Goal: Transaction & Acquisition: Download file/media

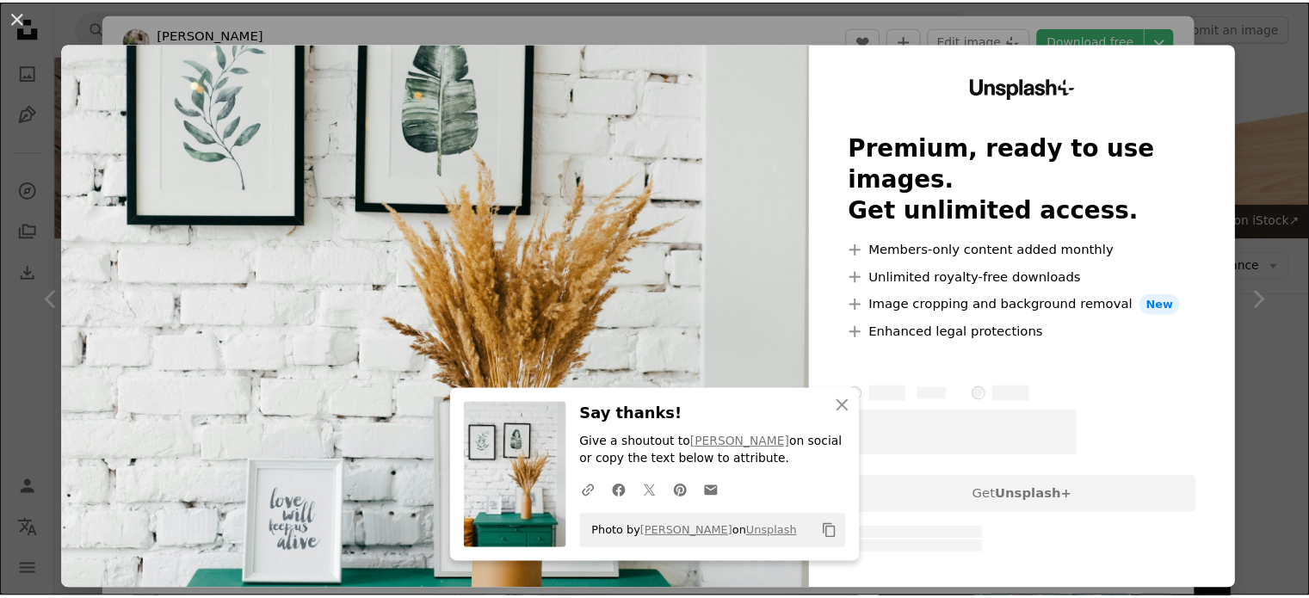
scroll to position [21523, 0]
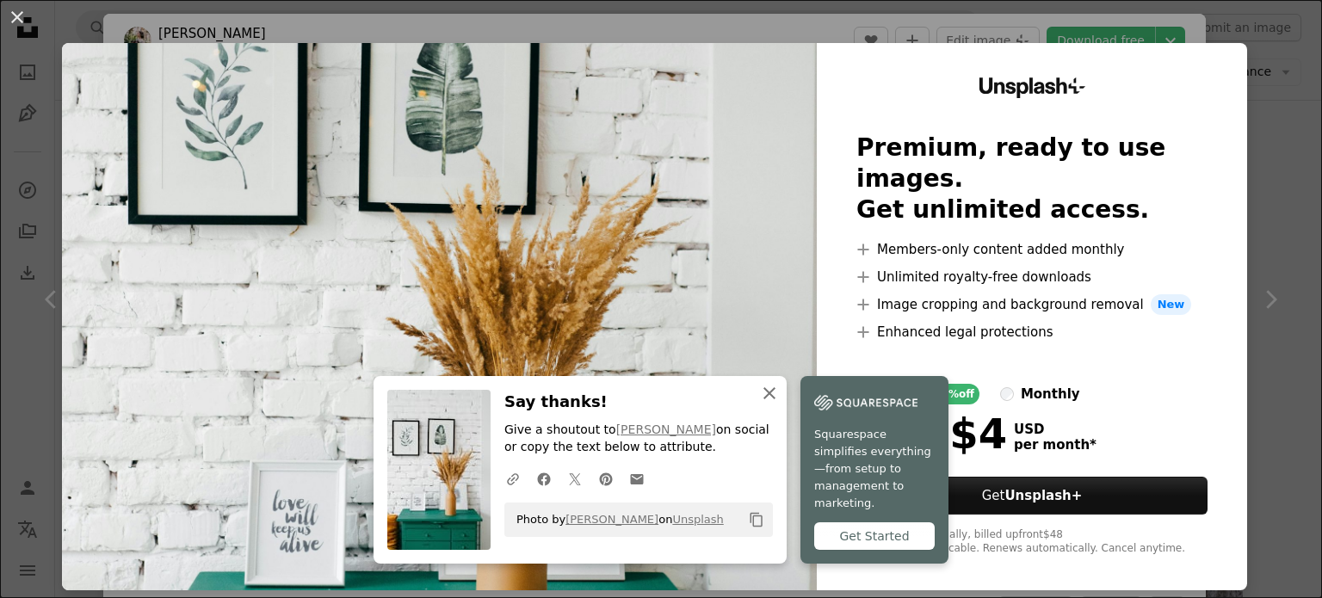
click at [762, 404] on icon "An X shape" at bounding box center [769, 393] width 21 height 21
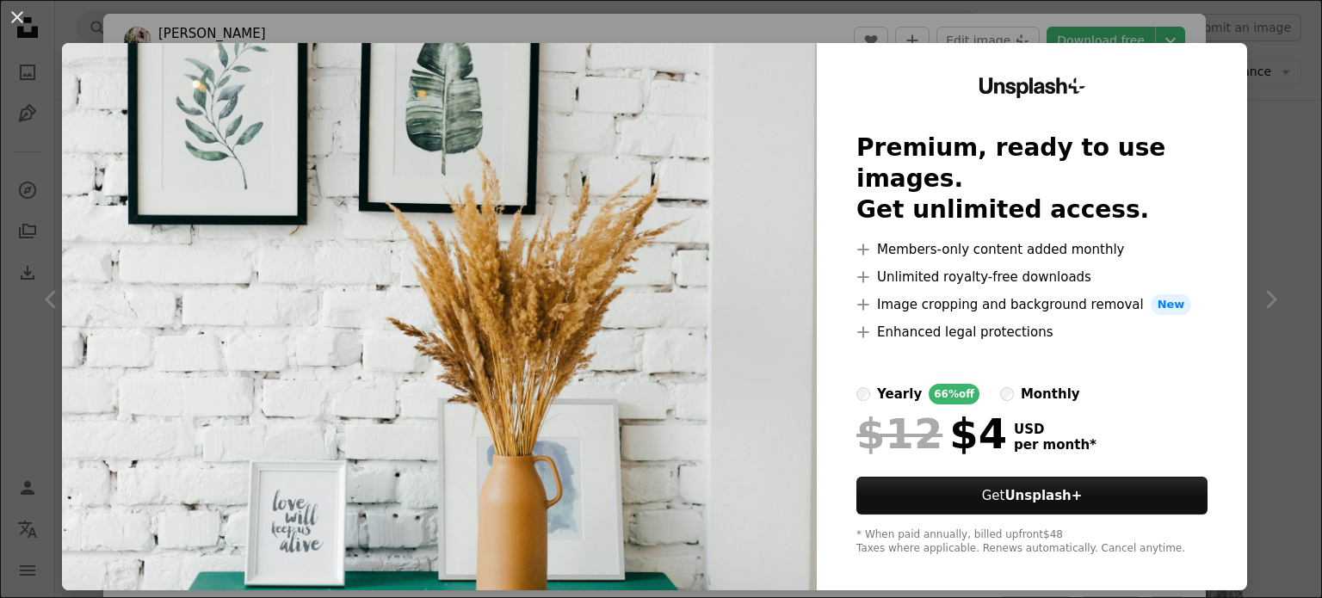
click at [1272, 149] on div "An X shape Unsplash+ Premium, ready to use images. Get unlimited access. A plus…" at bounding box center [661, 299] width 1322 height 598
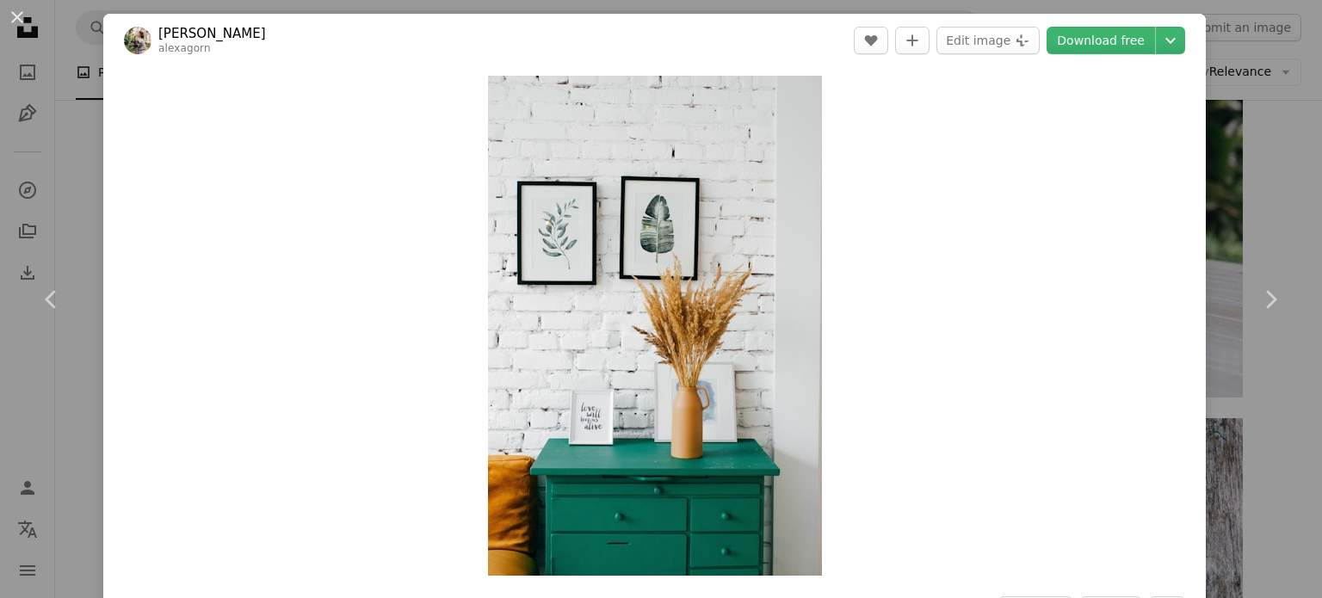
click at [1213, 170] on div "An X shape Chevron left Chevron right [PERSON_NAME] alexagorn A heart A plus si…" at bounding box center [661, 299] width 1322 height 598
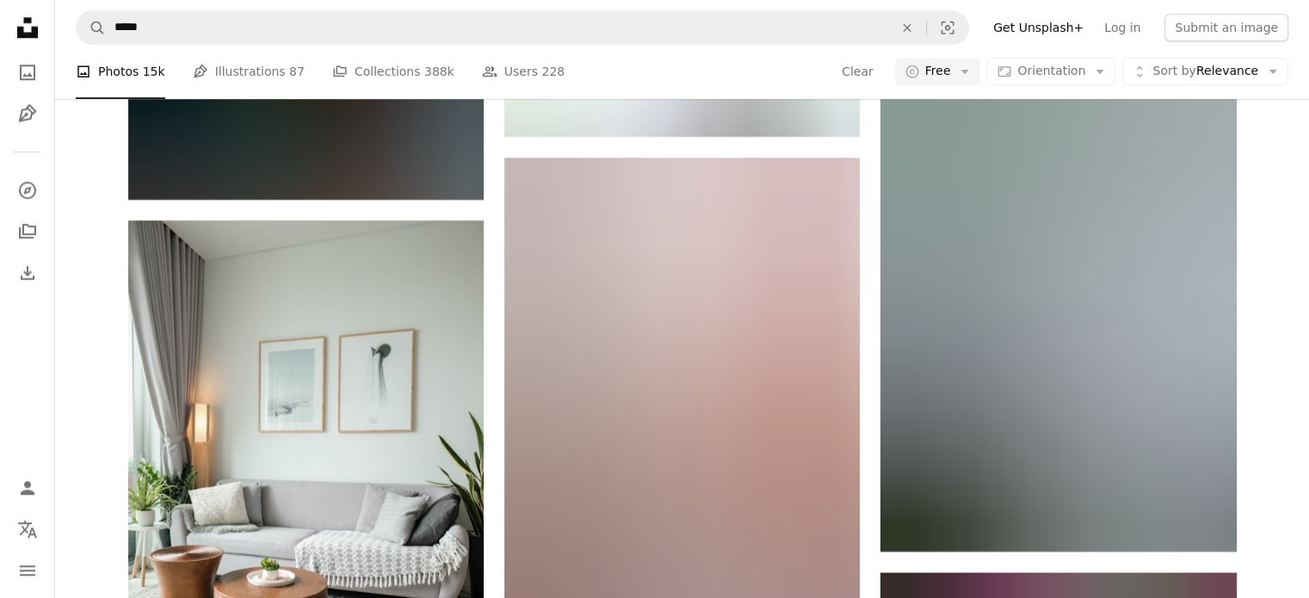
scroll to position [28149, 0]
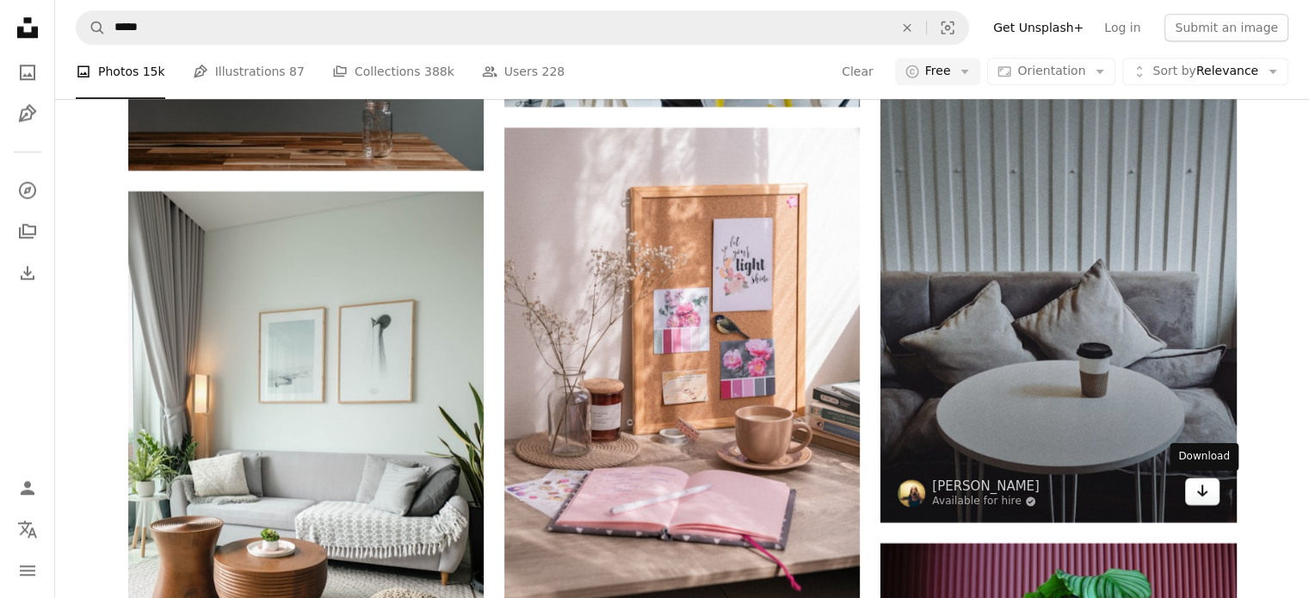
click at [1205, 502] on link "Arrow pointing down" at bounding box center [1202, 492] width 34 height 28
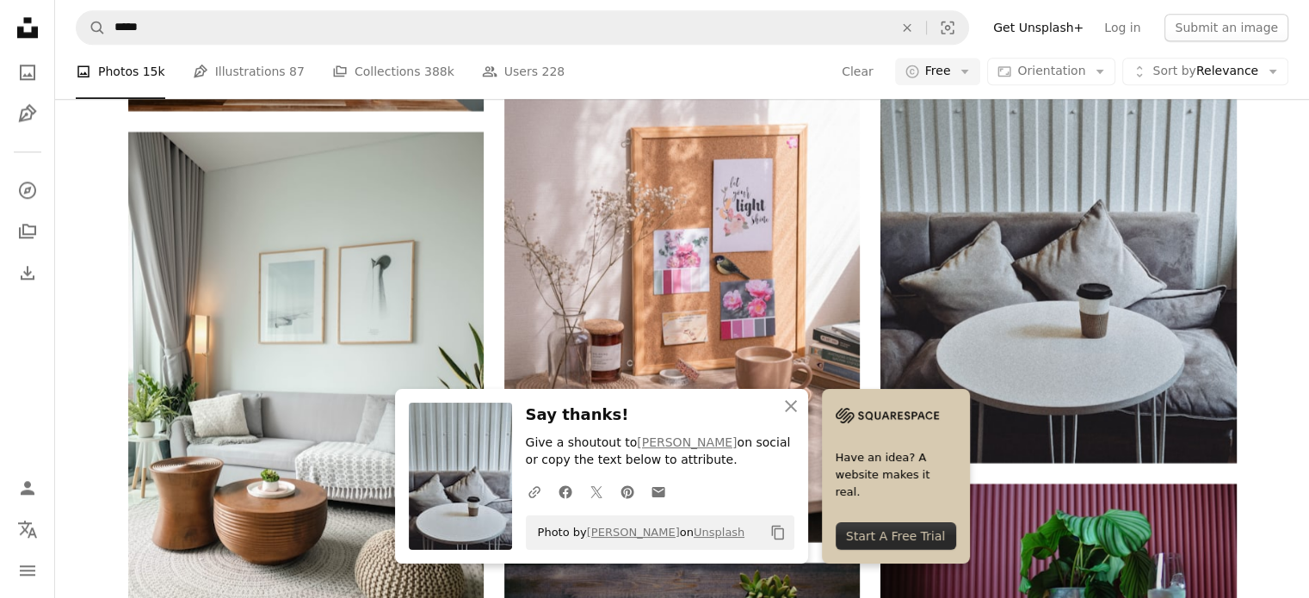
scroll to position [28235, 0]
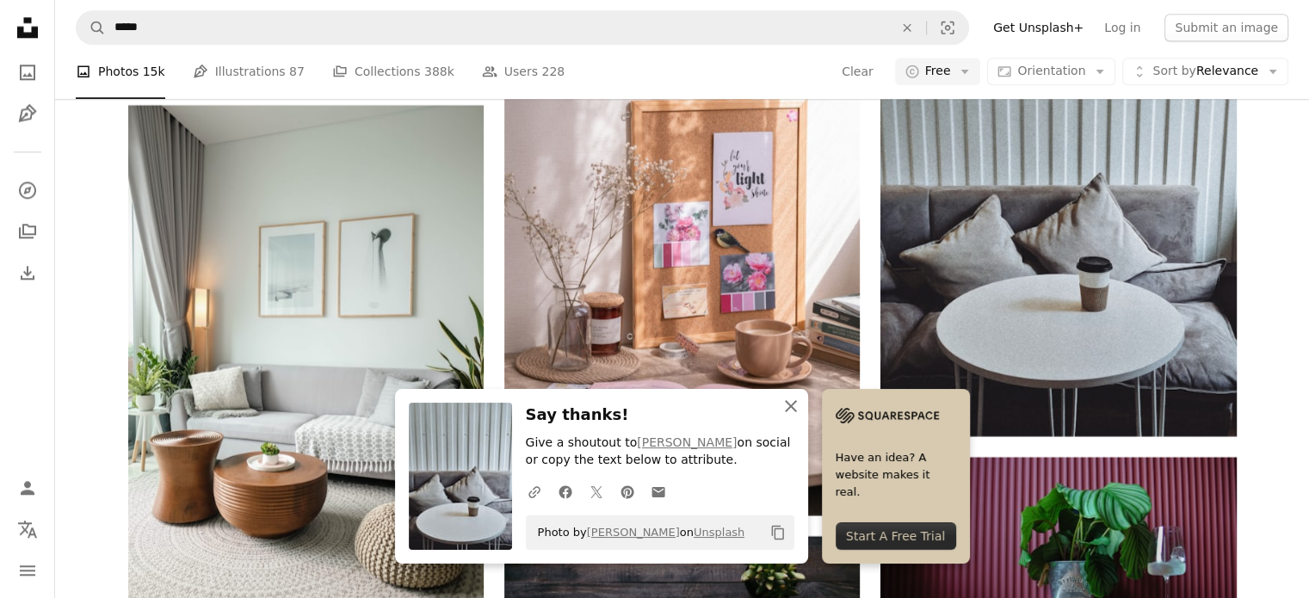
drag, startPoint x: 794, startPoint y: 411, endPoint x: 779, endPoint y: 402, distance: 18.2
click at [792, 410] on icon "button" at bounding box center [791, 406] width 12 height 12
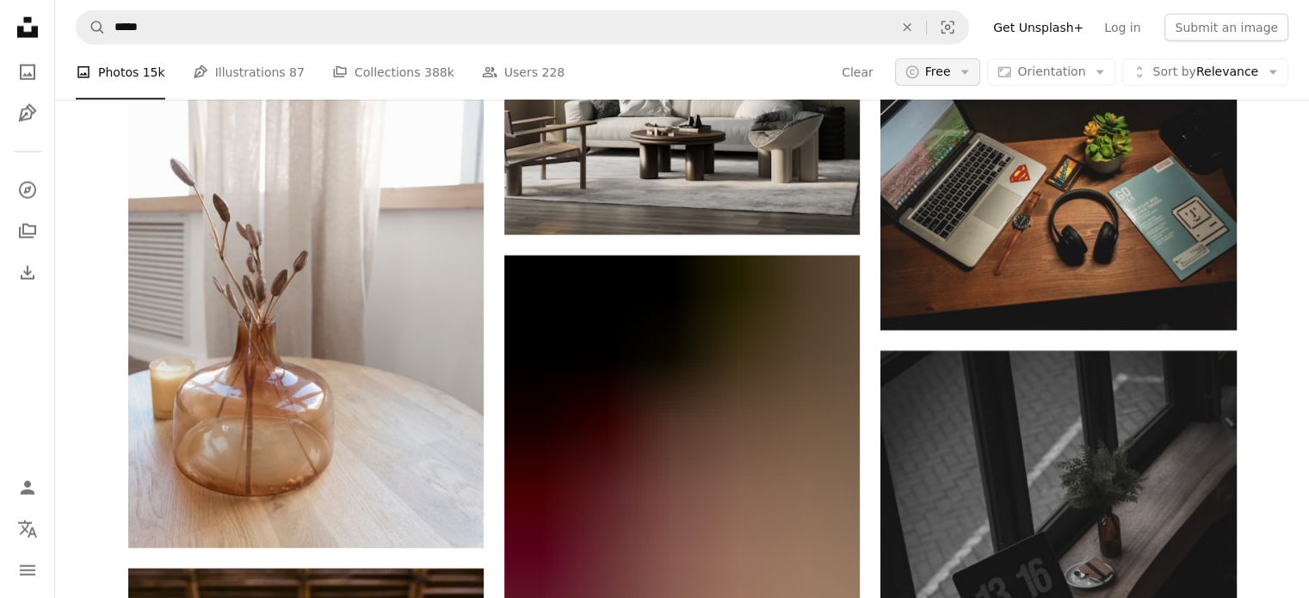
scroll to position [30730, 0]
